Goal: Information Seeking & Learning: Learn about a topic

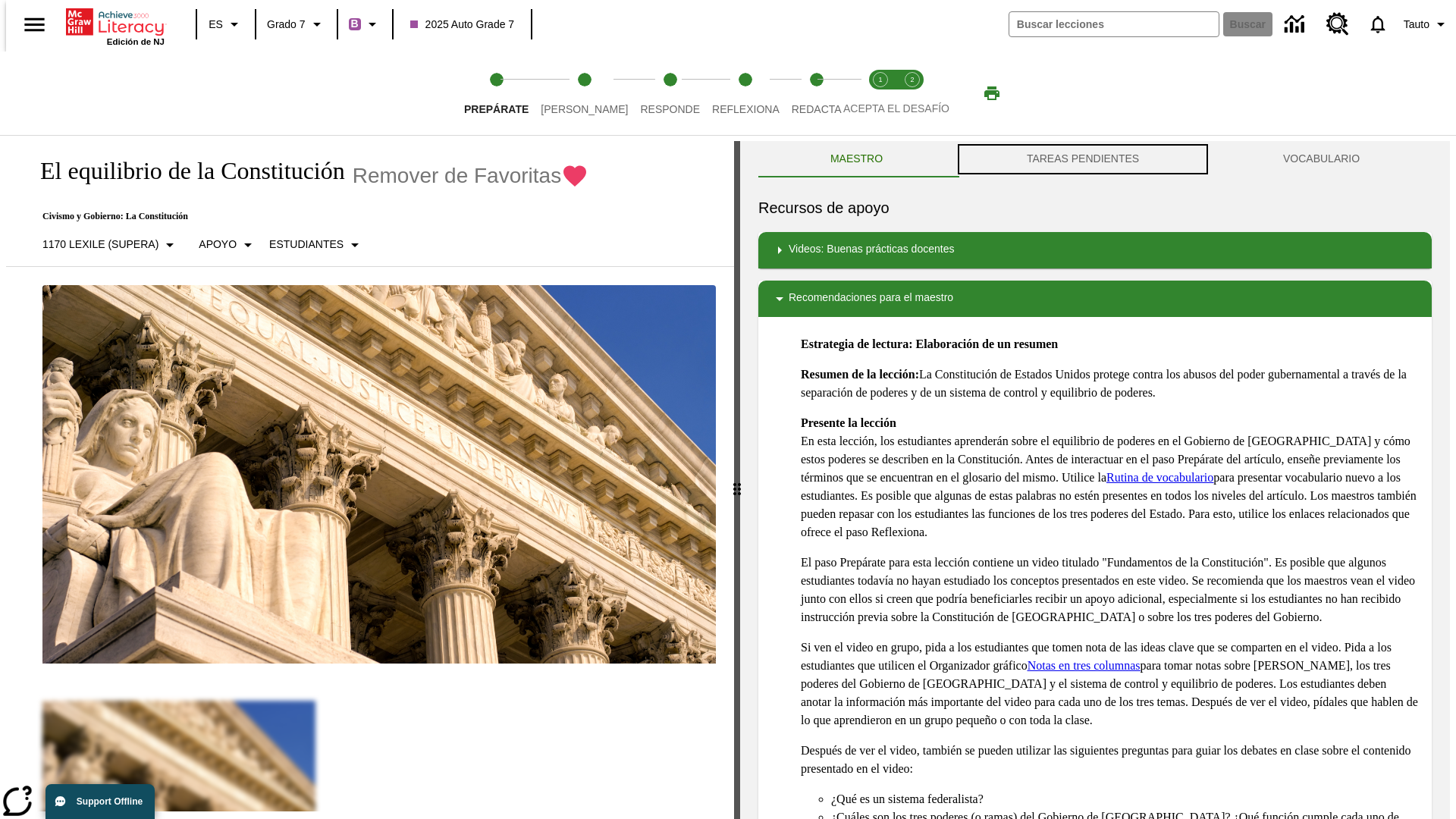
click at [1083, 159] on button "TAREAS PENDIENTES" at bounding box center [1083, 159] width 257 height 37
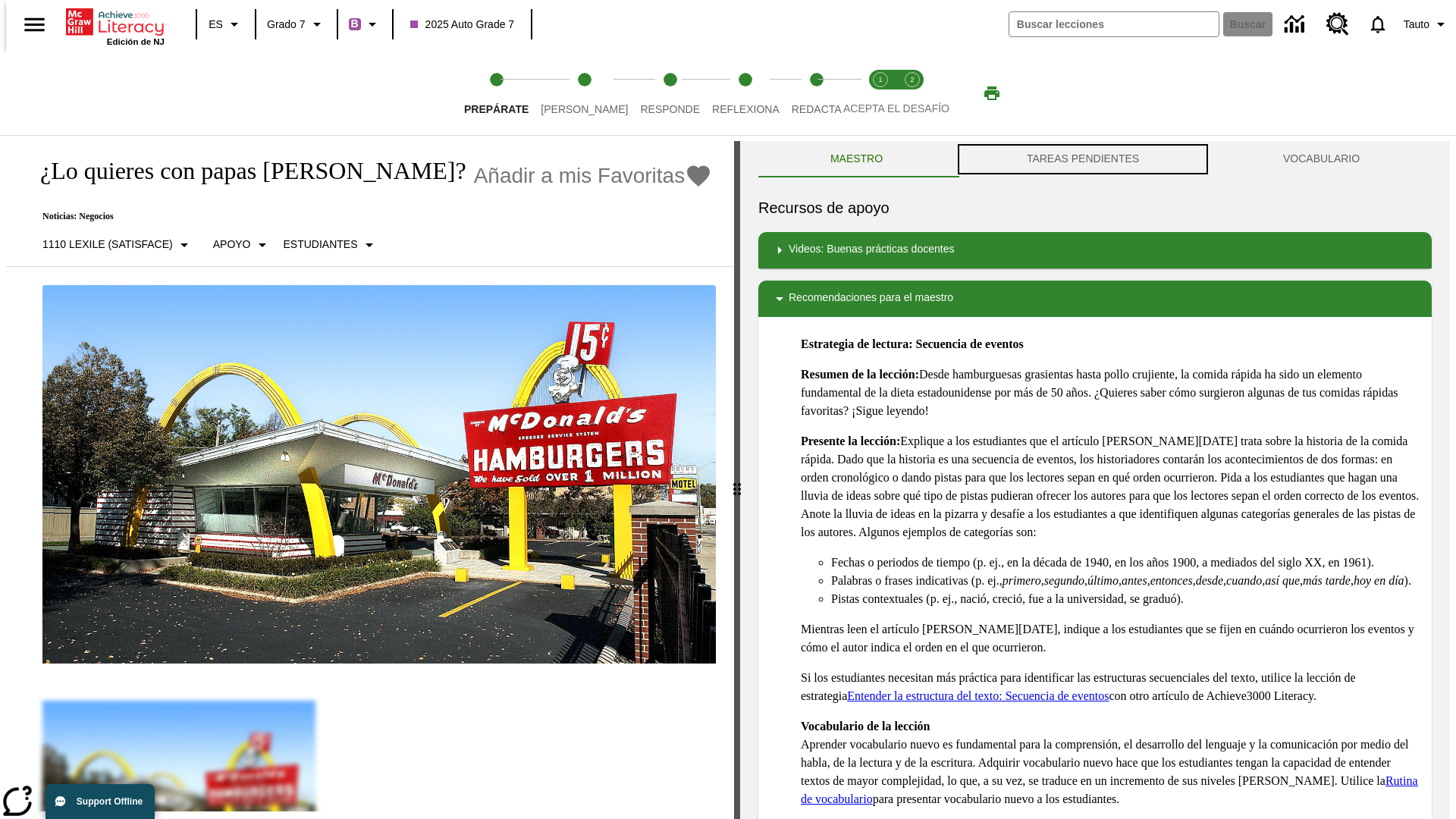
click at [1083, 159] on button "TAREAS PENDIENTES" at bounding box center [1083, 159] width 257 height 37
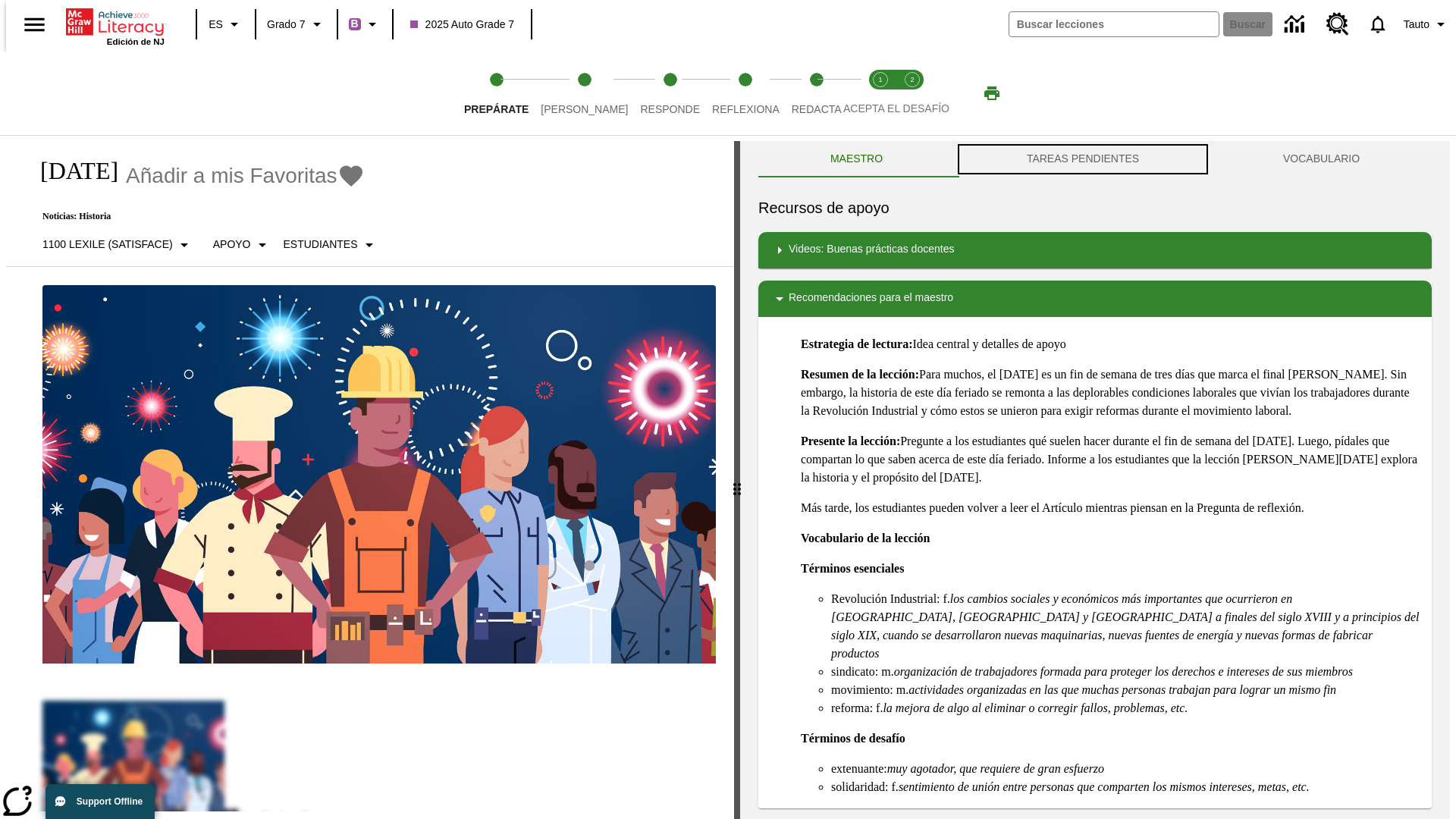
click at [1083, 159] on button "TAREAS PENDIENTES" at bounding box center [1083, 159] width 257 height 37
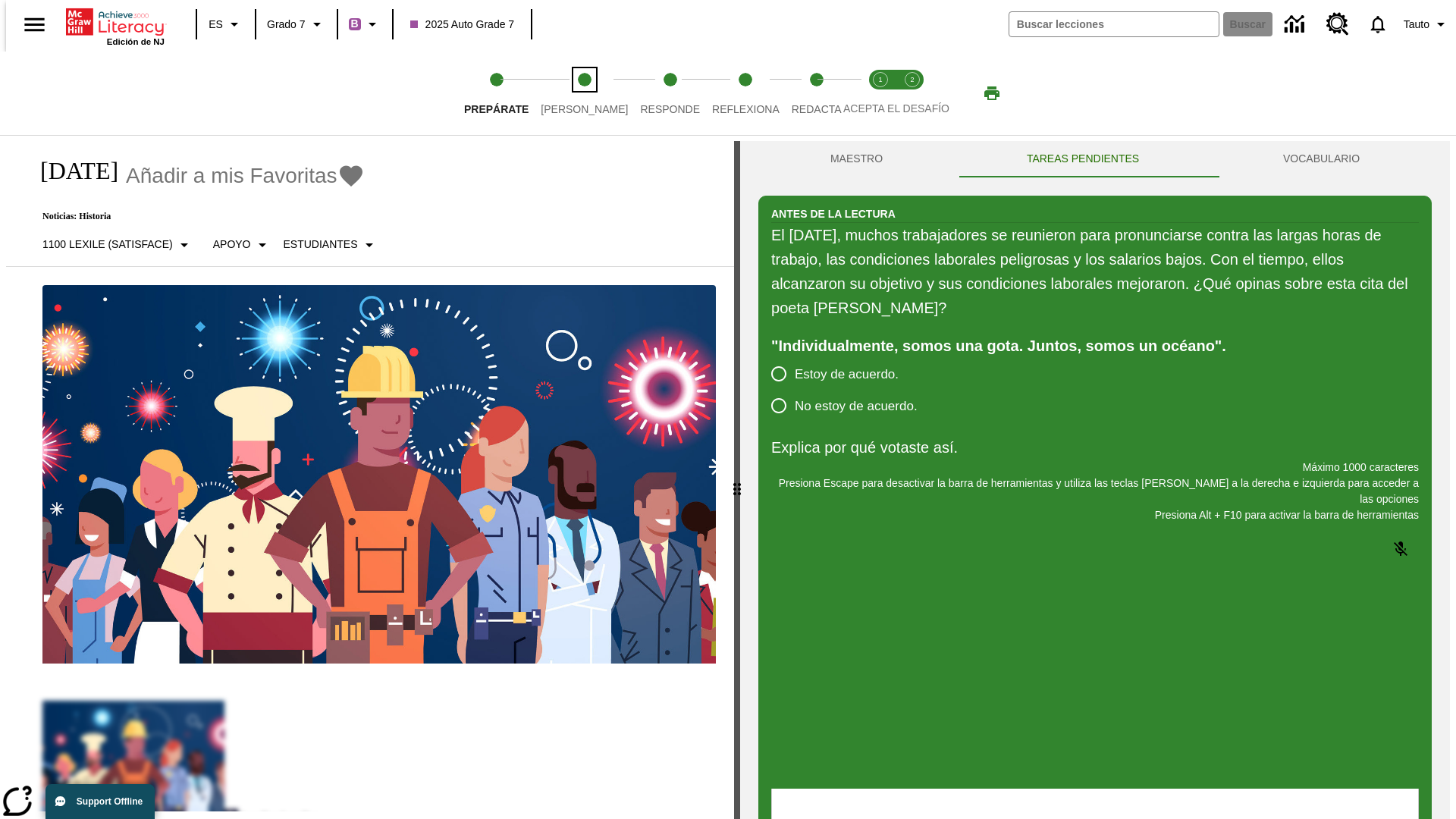
click at [572, 93] on span "[PERSON_NAME]" at bounding box center [584, 102] width 88 height 27
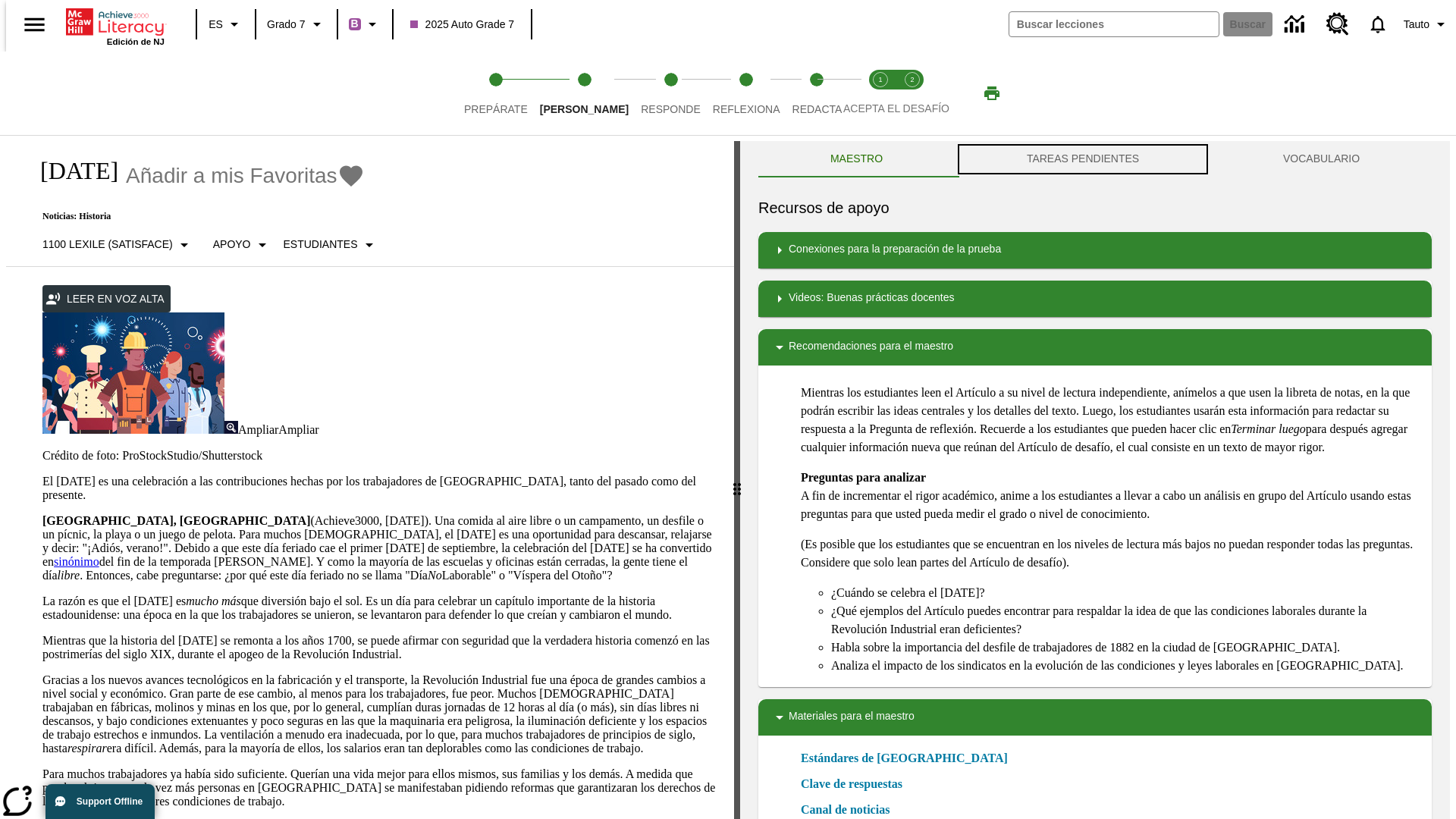
scroll to position [1, 0]
click at [1083, 159] on button "TAREAS PENDIENTES" at bounding box center [1083, 159] width 257 height 37
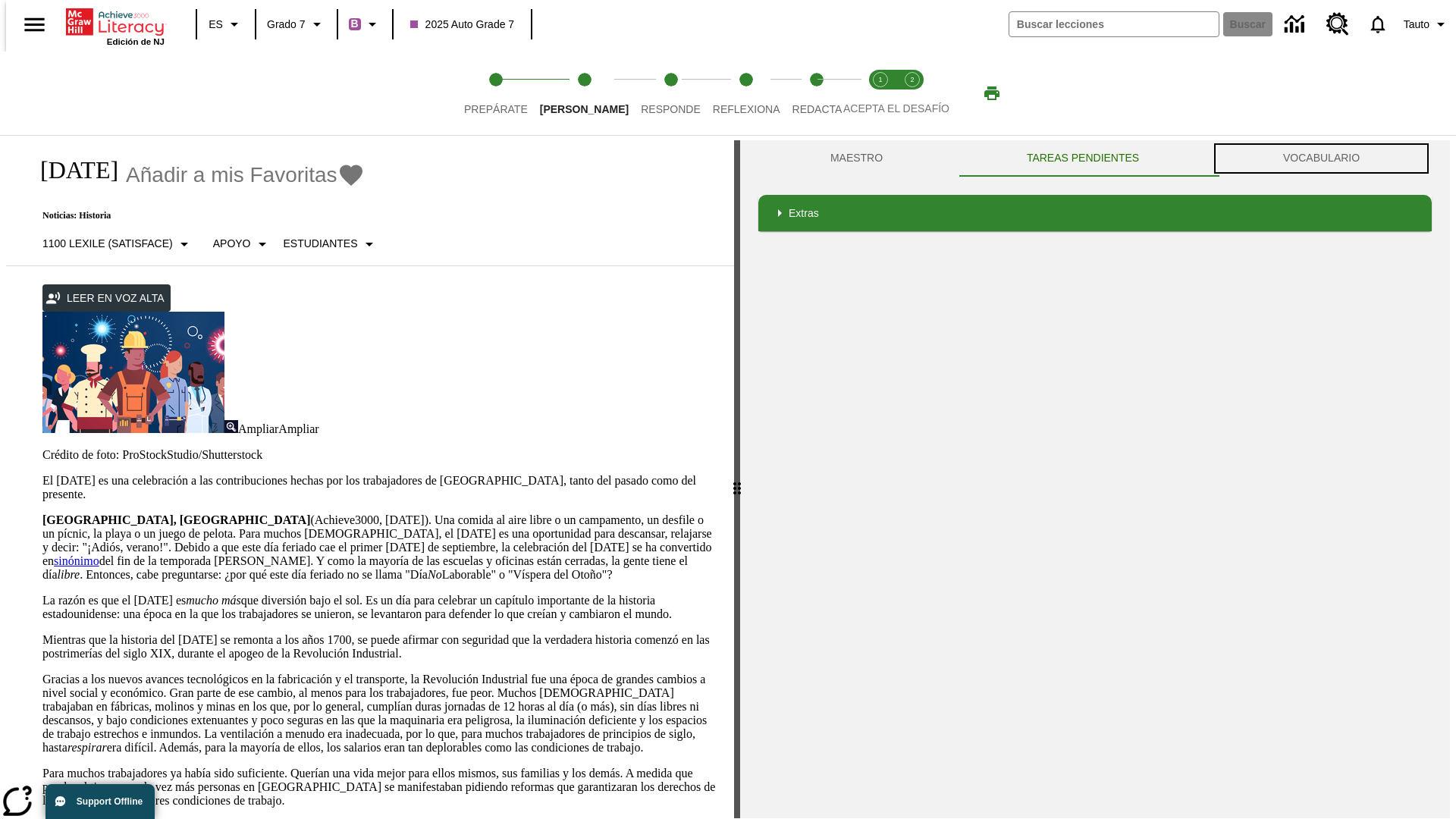
click at [1325, 159] on button "VOCABULARIO" at bounding box center [1321, 159] width 221 height 37
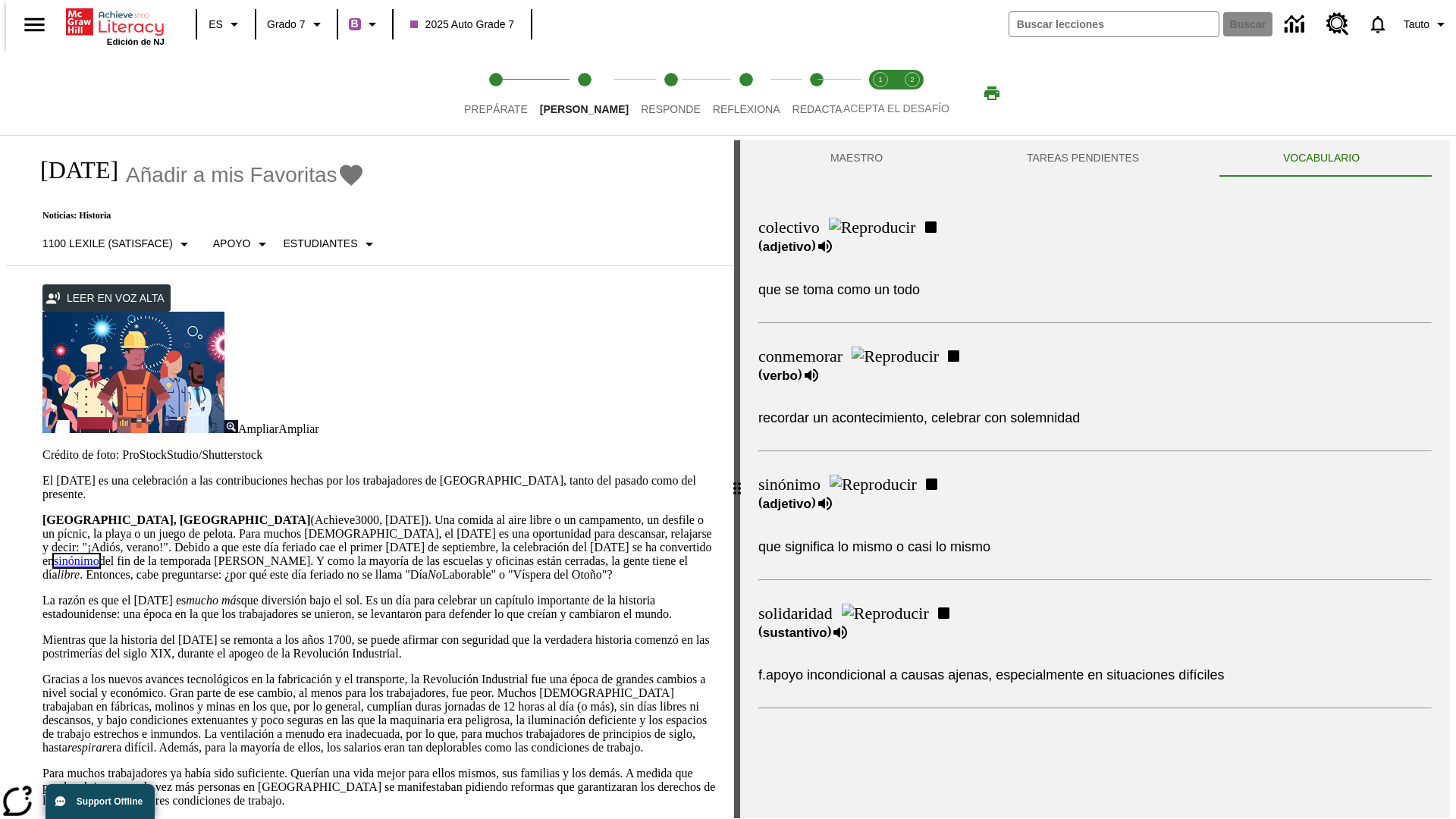
click at [99, 554] on link "sinónimo" at bounding box center [76, 561] width 46 height 13
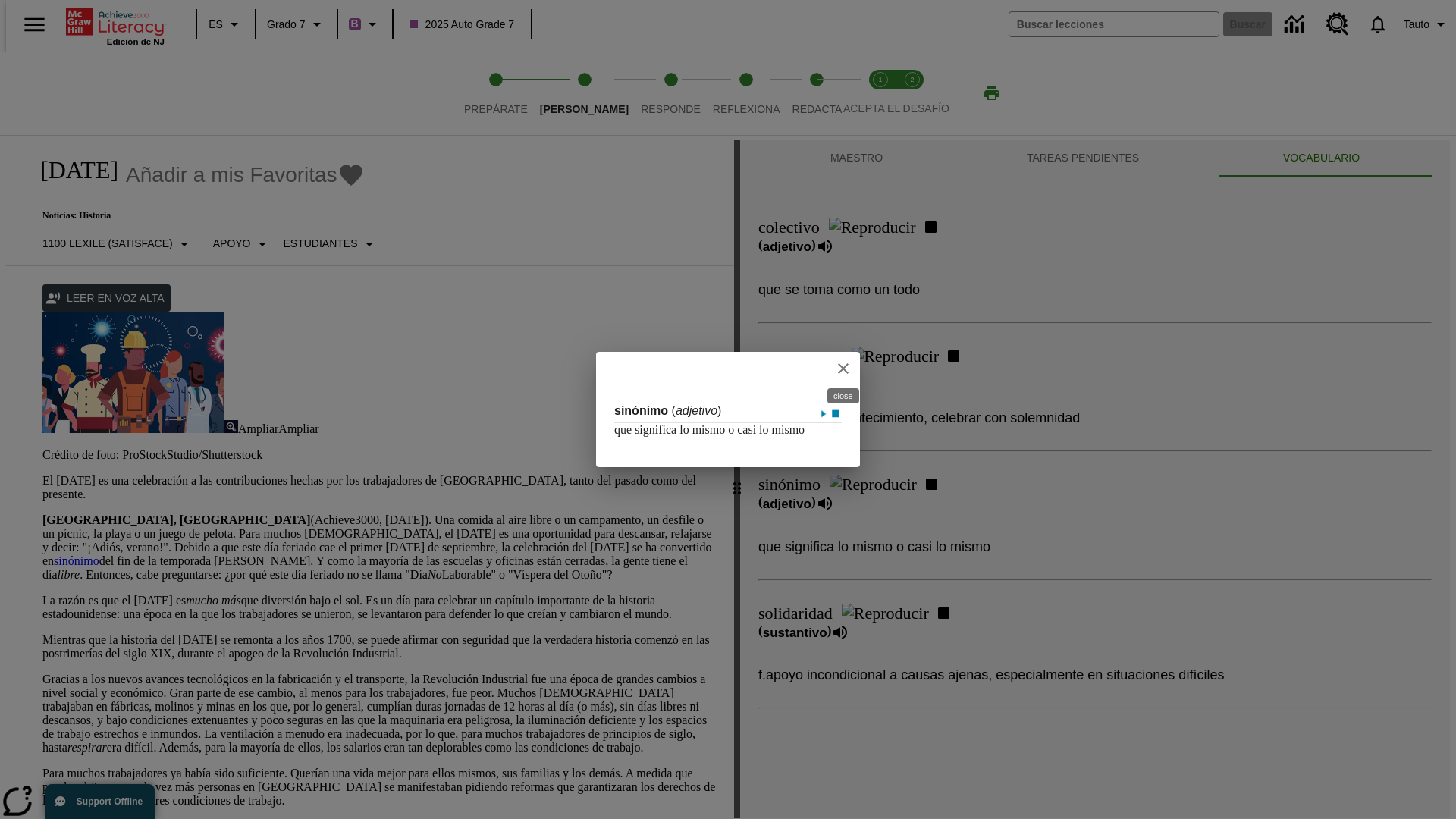
click at [844, 364] on icon "close" at bounding box center [843, 369] width 11 height 11
click at [647, 93] on span "Responde" at bounding box center [670, 102] width 60 height 27
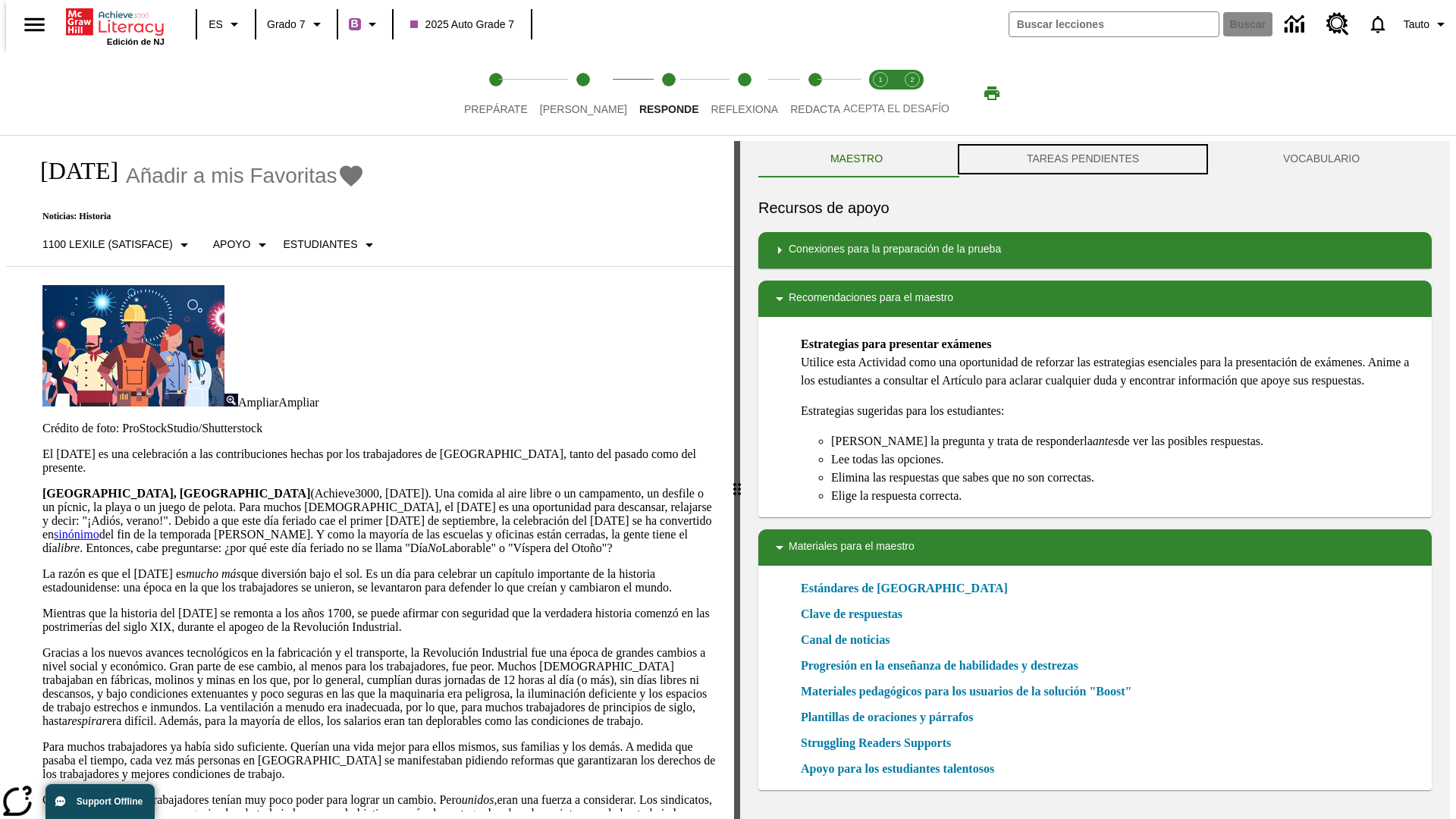
scroll to position [1, 0]
click at [1083, 159] on button "TAREAS PENDIENTES" at bounding box center [1083, 159] width 257 height 37
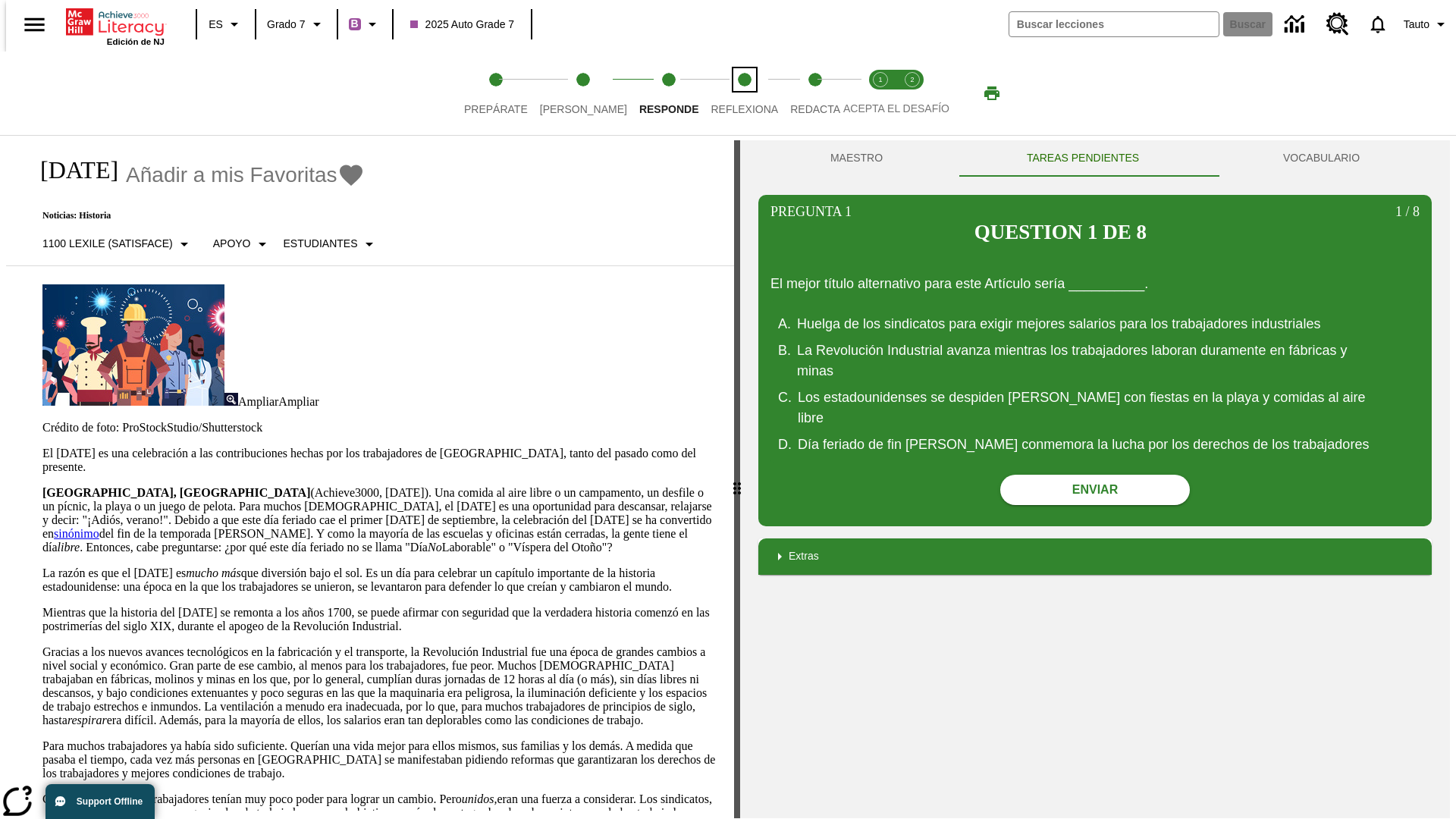
click at [724, 93] on span "Reflexiona" at bounding box center [744, 102] width 67 height 27
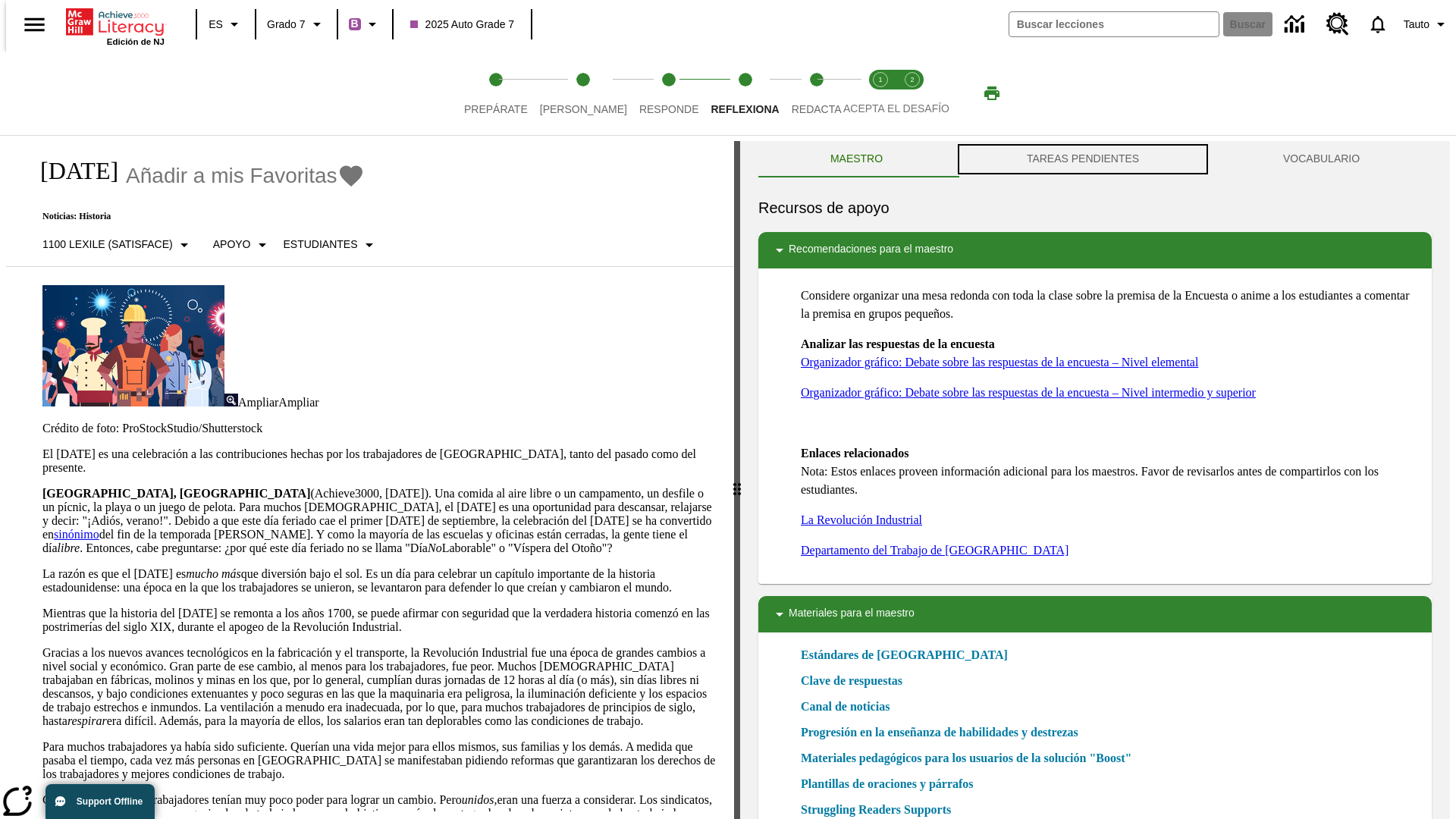
scroll to position [1, 0]
click at [1083, 159] on button "TAREAS PENDIENTES" at bounding box center [1083, 159] width 257 height 37
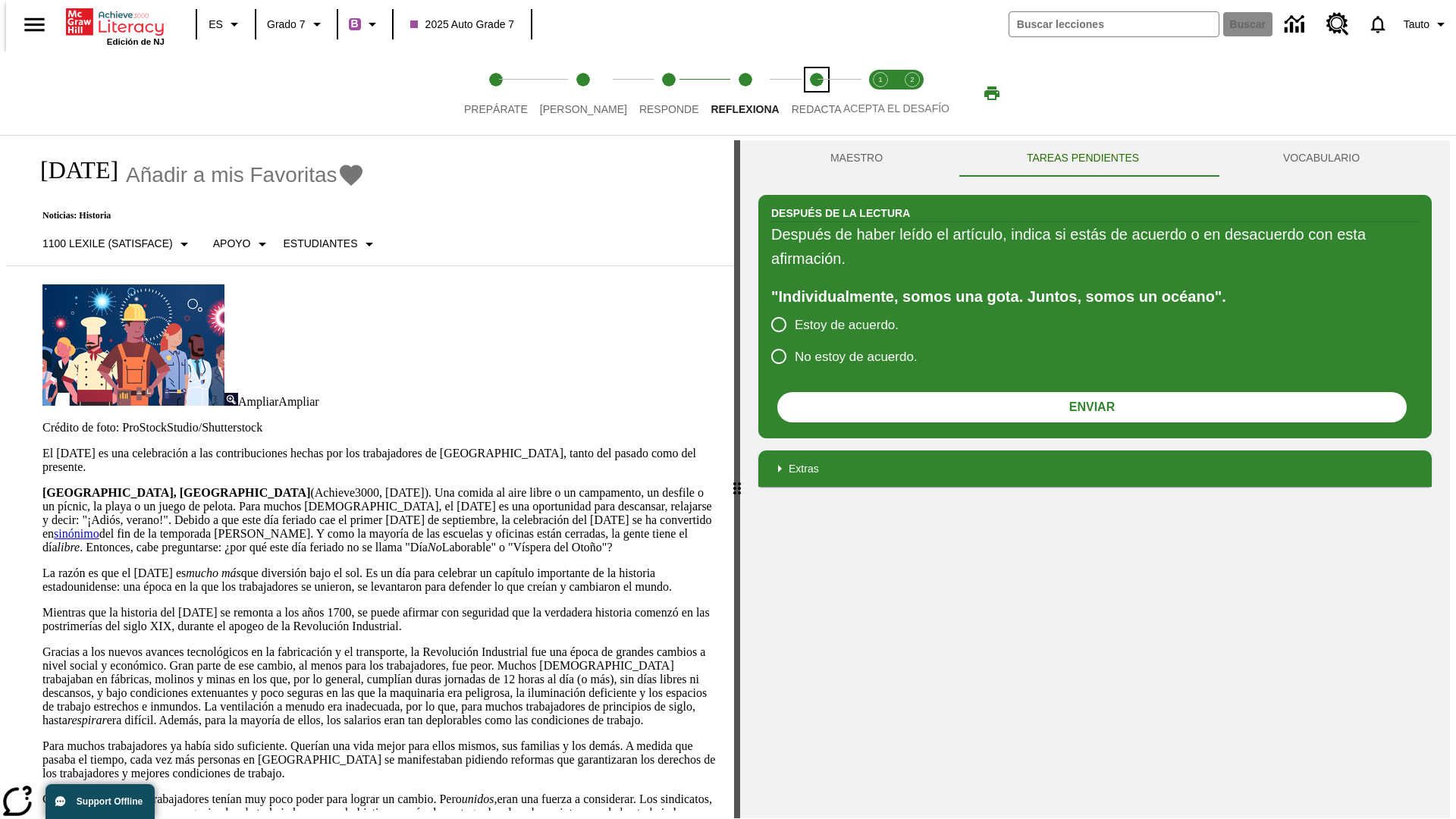
click at [800, 93] on span "Redacta" at bounding box center [816, 102] width 50 height 27
